Goal: Transaction & Acquisition: Purchase product/service

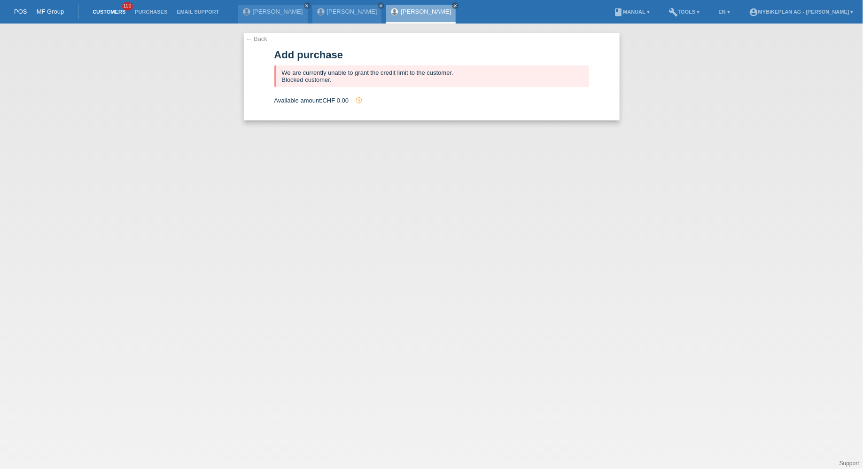
click at [102, 12] on link "Customers" at bounding box center [109, 12] width 42 height 6
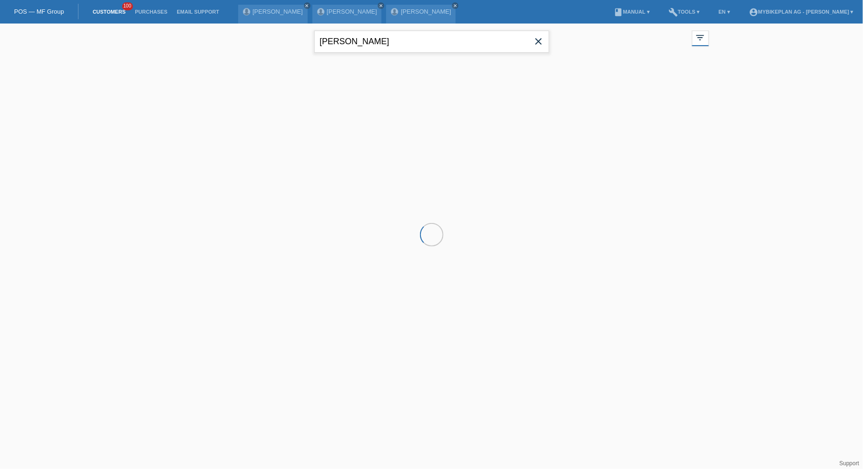
click at [375, 44] on input "daniel müller" at bounding box center [431, 42] width 235 height 22
paste input "smetek"
type input "smetek"
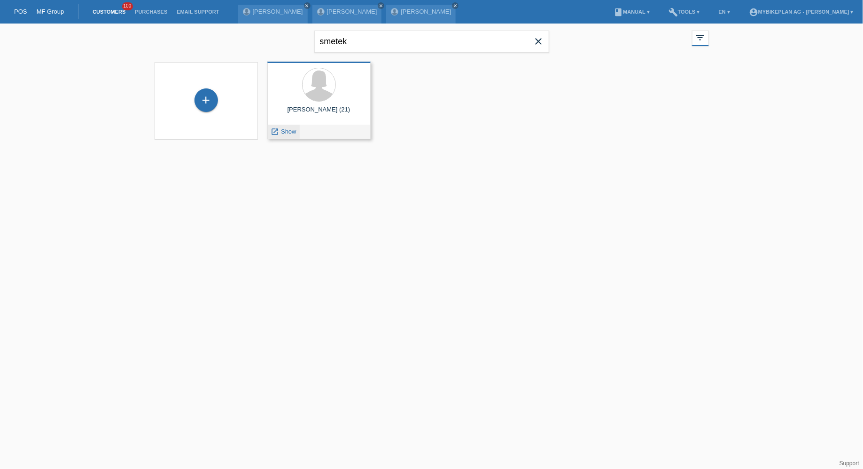
click at [283, 129] on span "Show" at bounding box center [289, 131] width 16 height 7
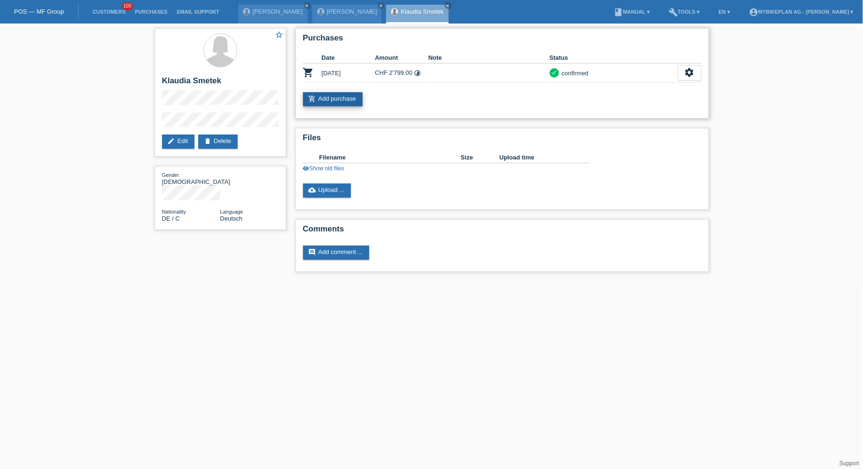
click at [330, 99] on link "add_shopping_cart Add purchase" at bounding box center [333, 99] width 60 height 14
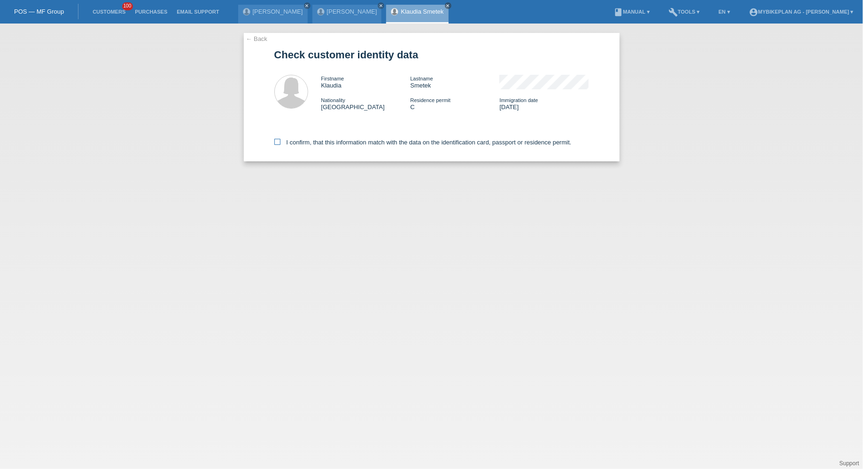
click at [300, 141] on label "I confirm, that this information match with the data on the identification card…" at bounding box center [422, 142] width 297 height 7
click at [281, 141] on input "I confirm, that this information match with the data on the identification card…" at bounding box center [277, 142] width 6 height 6
checkbox input "true"
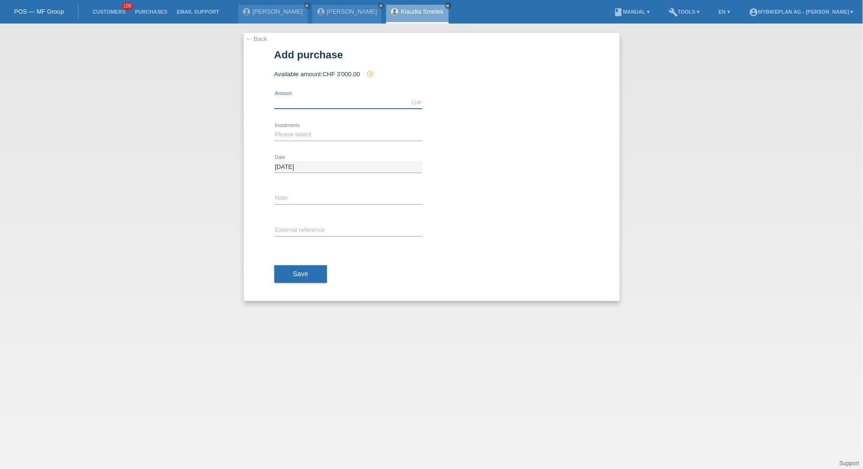
click at [307, 107] on input "text" at bounding box center [348, 103] width 148 height 12
type input "3000.00"
click at [280, 141] on div "Please select 6 instalments 12 instalments 18 instalments 24 instalments 36 ins…" at bounding box center [348, 135] width 148 height 32
click at [285, 137] on select "Please select 6 instalments 12 instalments 18 instalments 24 instalments 36 ins…" at bounding box center [348, 134] width 148 height 11
select select "488"
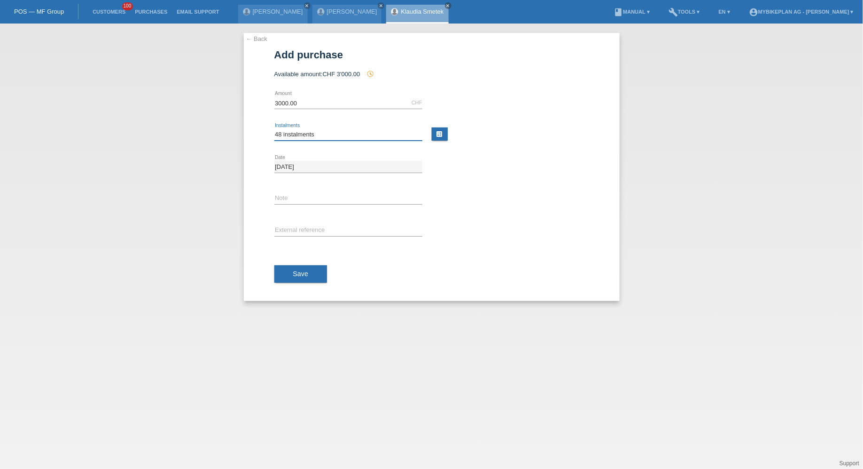
click at [274, 129] on select "Please select 6 instalments 12 instalments 18 instalments 24 instalments 36 ins…" at bounding box center [348, 134] width 148 height 11
click at [284, 268] on button "Save" at bounding box center [300, 274] width 53 height 18
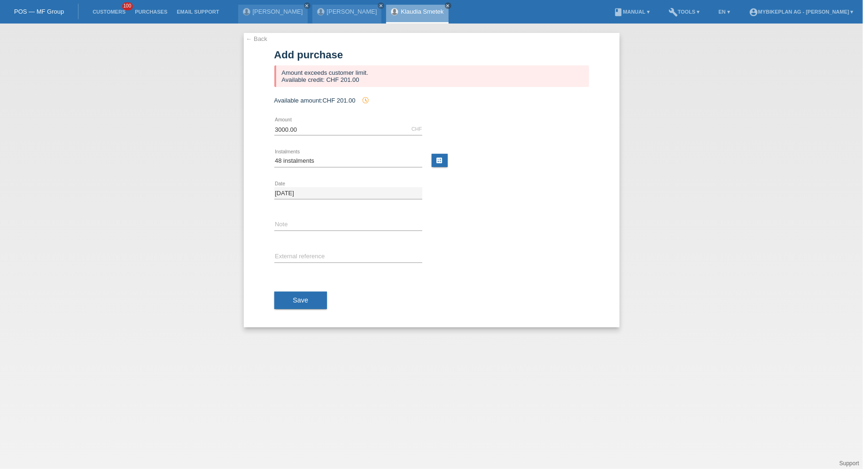
click at [259, 38] on link "← Back" at bounding box center [257, 38] width 22 height 7
